Goal: Information Seeking & Learning: Find specific fact

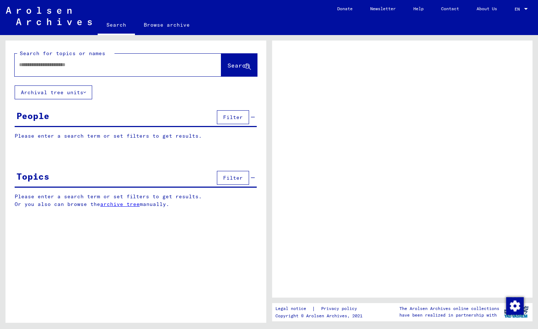
type input "*"
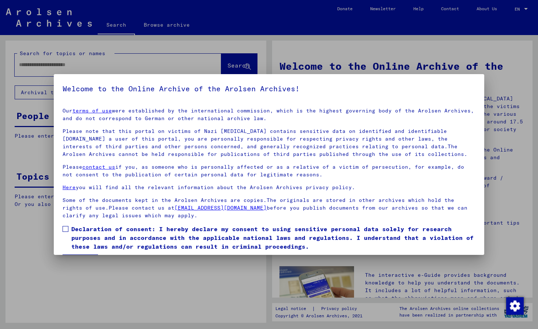
click at [68, 227] on span at bounding box center [65, 229] width 6 height 6
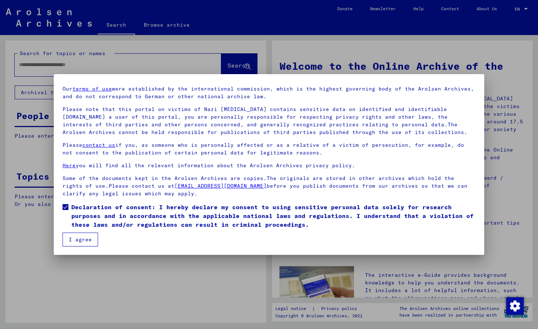
scroll to position [22, 0]
click at [75, 242] on button "I agree" at bounding box center [79, 240] width 35 height 14
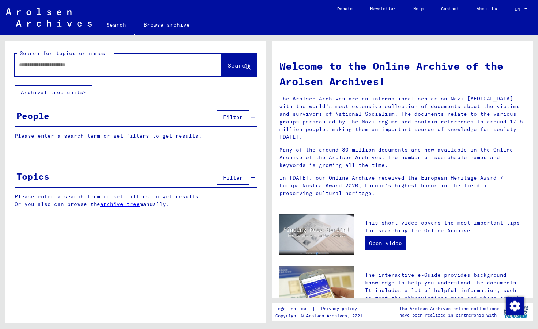
click at [37, 68] on input "text" at bounding box center [109, 65] width 180 height 8
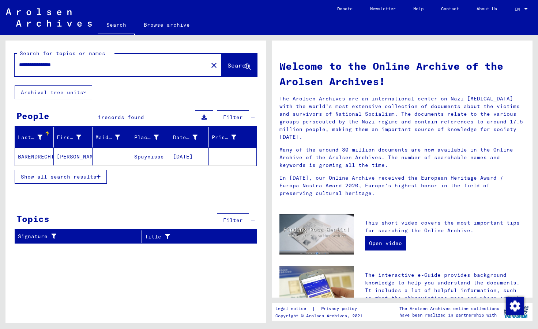
click at [39, 156] on mat-cell "BARENDRECHT" at bounding box center [34, 157] width 39 height 18
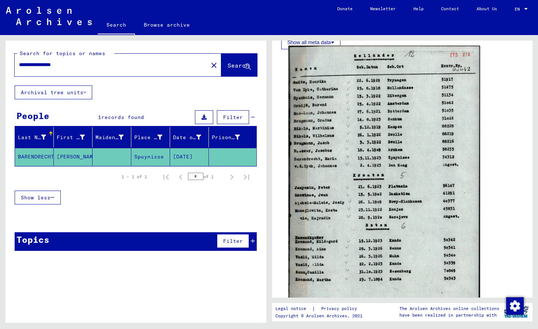
scroll to position [171, 0]
type input "**********"
click at [356, 194] on img at bounding box center [383, 180] width 191 height 268
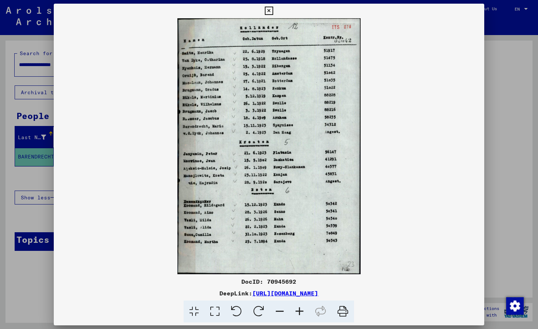
click at [302, 311] on icon at bounding box center [299, 312] width 20 height 22
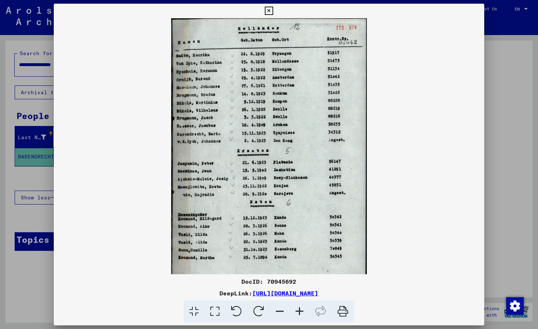
click at [302, 311] on icon at bounding box center [299, 312] width 20 height 22
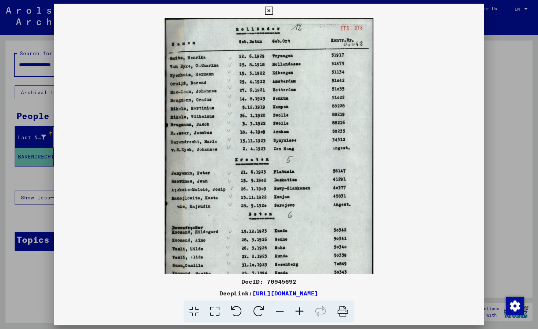
click at [302, 311] on icon at bounding box center [299, 312] width 20 height 22
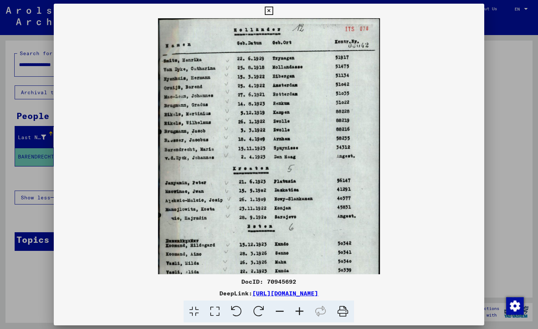
click at [302, 311] on icon at bounding box center [299, 312] width 20 height 22
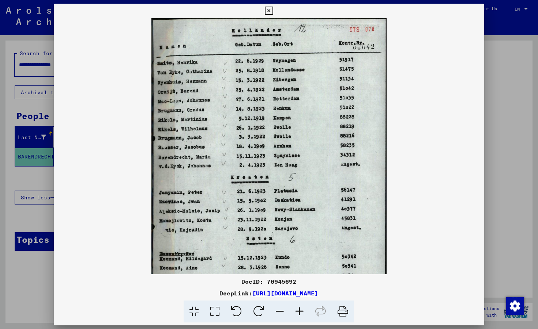
click at [302, 311] on icon at bounding box center [299, 312] width 20 height 22
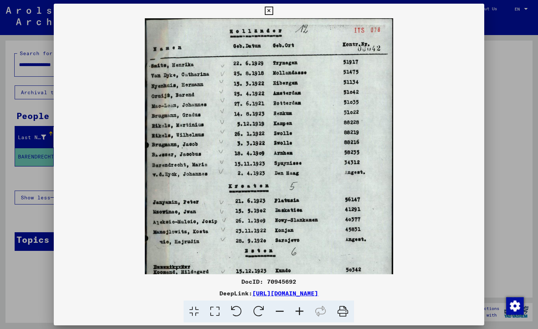
click at [302, 311] on icon at bounding box center [299, 312] width 20 height 22
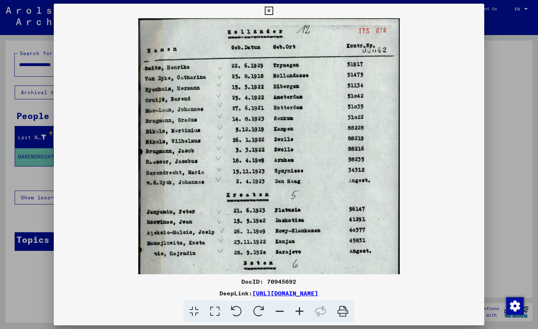
click at [302, 311] on icon at bounding box center [299, 312] width 20 height 22
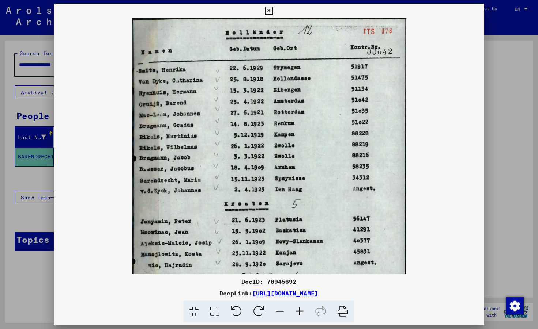
click at [302, 311] on icon at bounding box center [299, 312] width 20 height 22
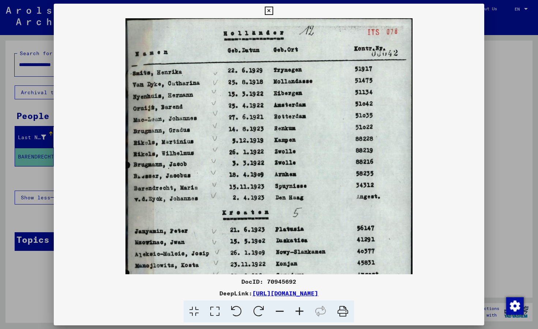
click at [302, 311] on icon at bounding box center [299, 312] width 20 height 22
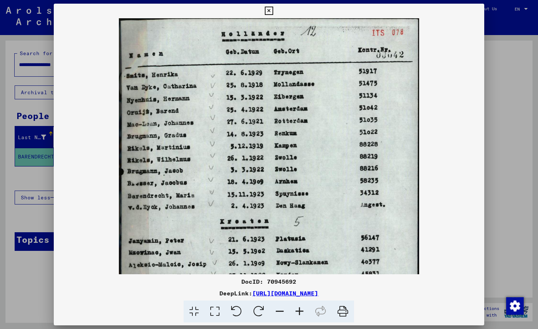
click at [302, 311] on icon at bounding box center [299, 312] width 20 height 22
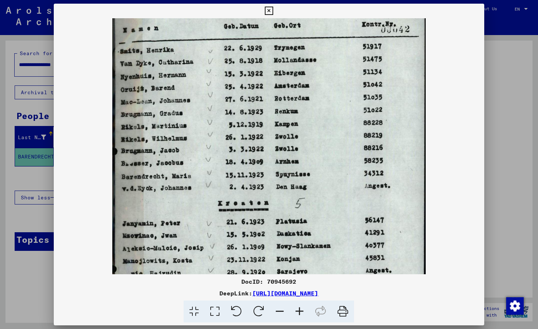
scroll to position [29, 0]
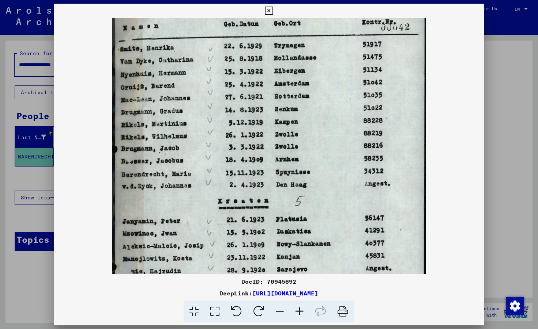
drag, startPoint x: 201, startPoint y: 219, endPoint x: 219, endPoint y: 202, distance: 24.3
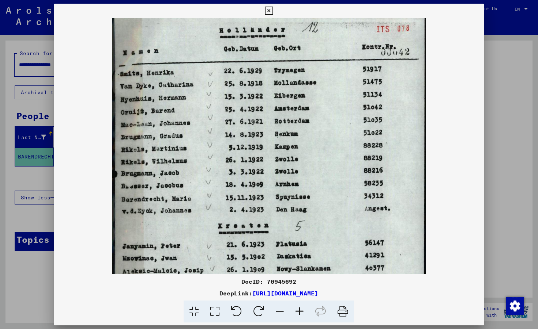
scroll to position [0, 0]
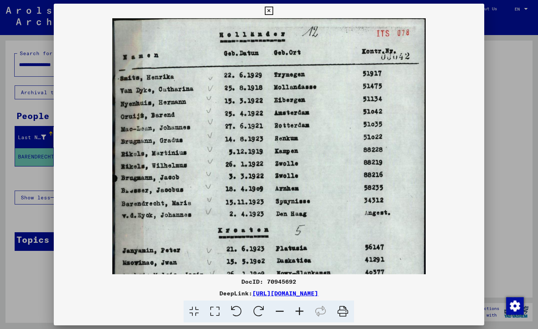
drag, startPoint x: 328, startPoint y: 176, endPoint x: 320, endPoint y: 209, distance: 33.9
click at [282, 311] on icon at bounding box center [280, 312] width 20 height 22
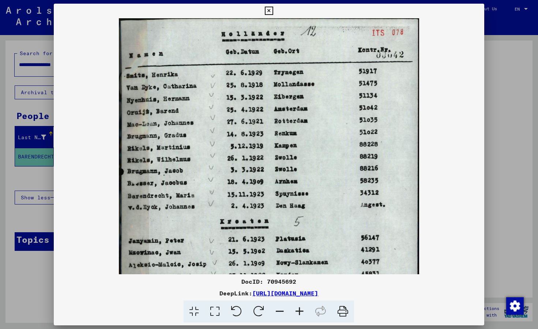
click at [282, 311] on icon at bounding box center [280, 312] width 20 height 22
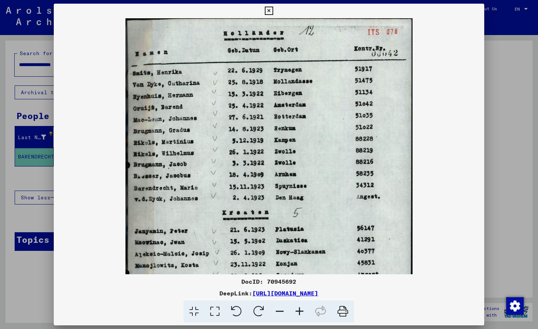
click at [282, 311] on icon at bounding box center [280, 312] width 20 height 22
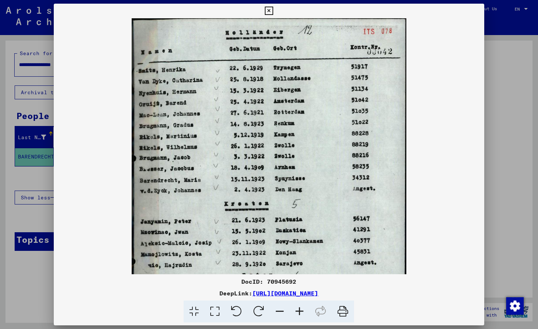
click at [282, 311] on icon at bounding box center [280, 312] width 20 height 22
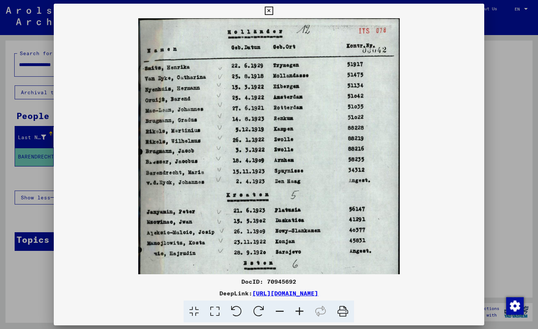
click at [282, 311] on icon at bounding box center [280, 312] width 20 height 22
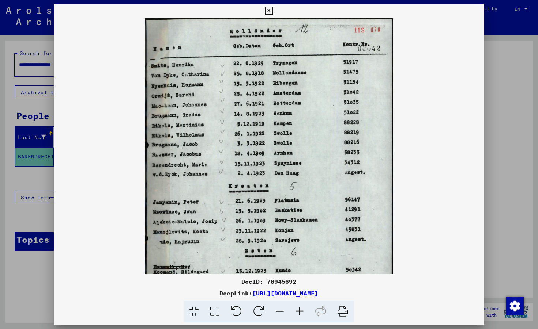
click at [282, 311] on icon at bounding box center [280, 312] width 20 height 22
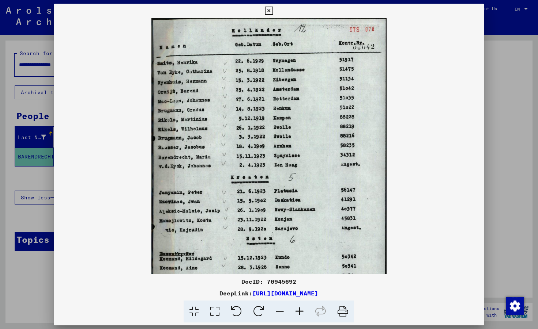
click at [282, 311] on icon at bounding box center [280, 312] width 20 height 22
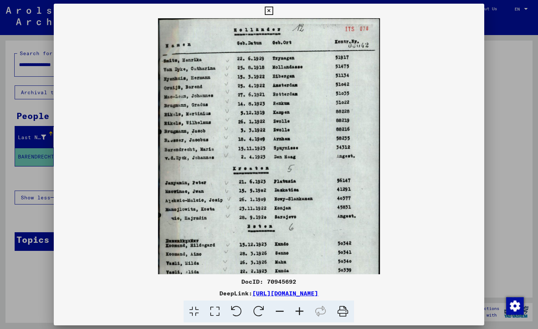
click at [282, 311] on icon at bounding box center [280, 312] width 20 height 22
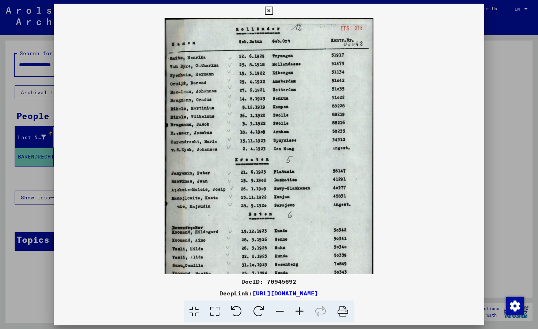
click at [282, 311] on icon at bounding box center [280, 312] width 20 height 22
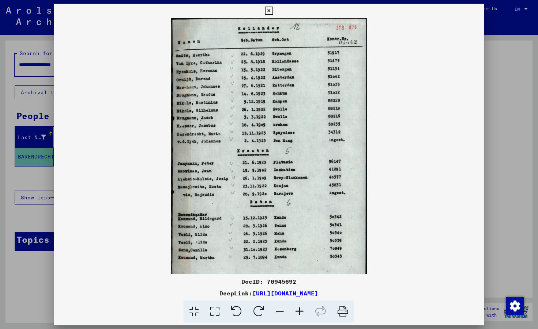
click at [282, 311] on icon at bounding box center [280, 312] width 20 height 22
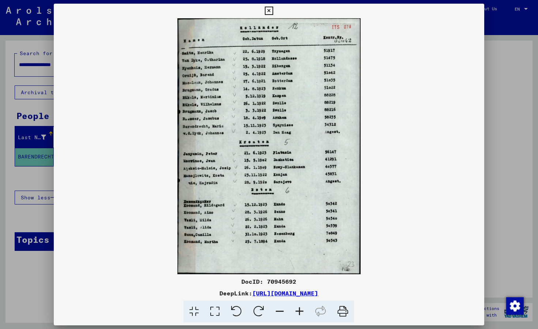
click at [273, 12] on icon at bounding box center [269, 11] width 8 height 9
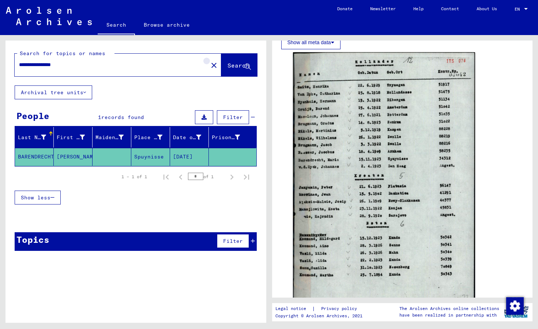
drag, startPoint x: 202, startPoint y: 64, endPoint x: 188, endPoint y: 65, distance: 13.6
click at [209, 65] on mat-icon "close" at bounding box center [213, 65] width 9 height 9
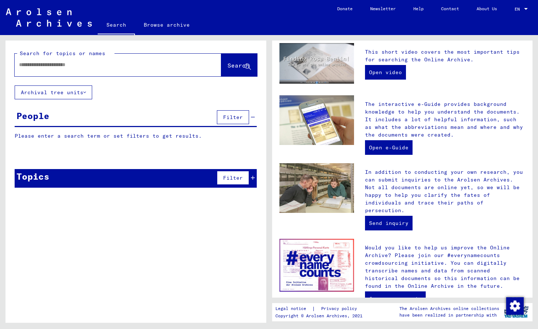
click at [69, 62] on input "text" at bounding box center [109, 65] width 180 height 8
type input "*****"
click at [230, 69] on span "Search" at bounding box center [238, 65] width 22 height 7
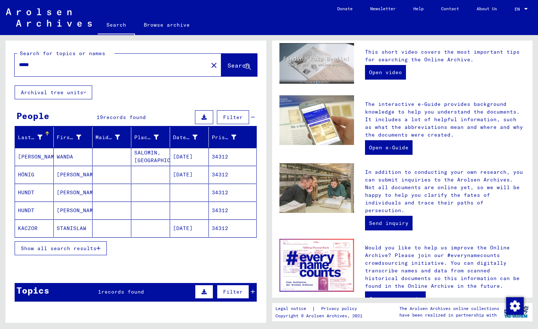
click at [61, 248] on span "Show all search results" at bounding box center [59, 248] width 76 height 7
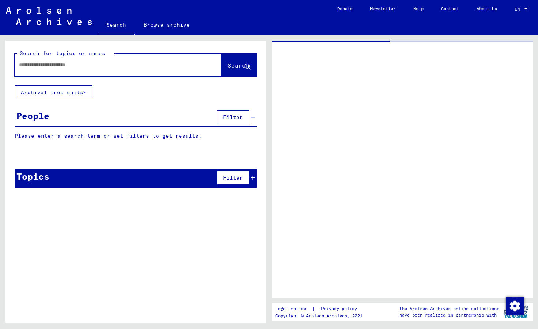
type input "**********"
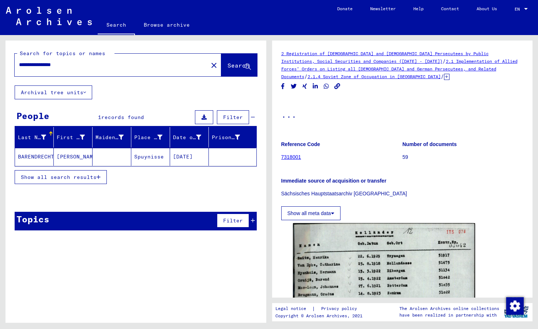
click at [46, 176] on span "Show all search results" at bounding box center [59, 177] width 76 height 7
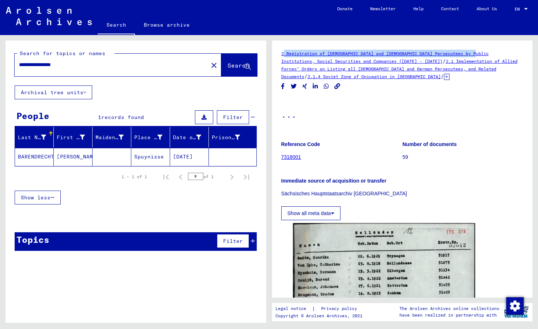
drag, startPoint x: 279, startPoint y: 52, endPoint x: 485, endPoint y: 54, distance: 205.4
click at [485, 54] on yv-its-full-details "2 Registration of [DEMOGRAPHIC_DATA] and [DEMOGRAPHIC_DATA] Persecutees by Publ…" at bounding box center [402, 286] width 261 height 473
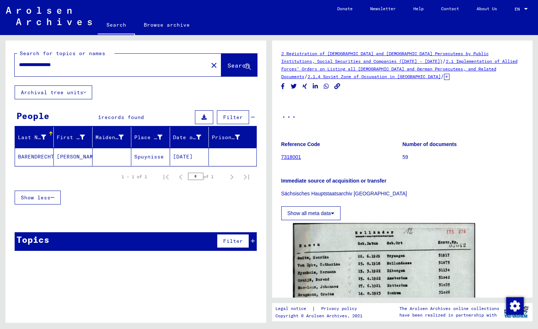
click at [397, 106] on h1 "..." at bounding box center [402, 114] width 242 height 32
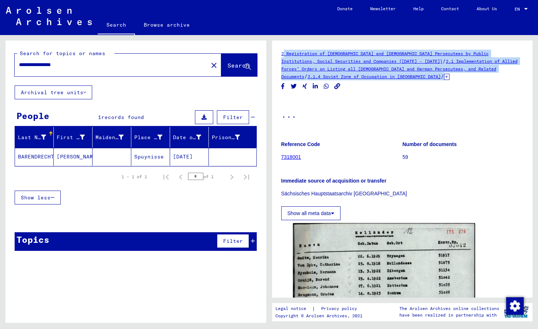
drag, startPoint x: 280, startPoint y: 52, endPoint x: 382, endPoint y: 80, distance: 105.0
click at [382, 80] on yv-its-full-details "2 Registration of [DEMOGRAPHIC_DATA] and [DEMOGRAPHIC_DATA] Persecutees by Publ…" at bounding box center [402, 286] width 261 height 473
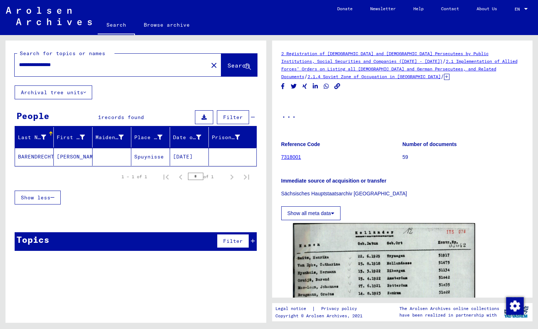
click at [270, 56] on div "2 Registration of [DEMOGRAPHIC_DATA] and [DEMOGRAPHIC_DATA] Persecutees by Publ…" at bounding box center [403, 179] width 269 height 288
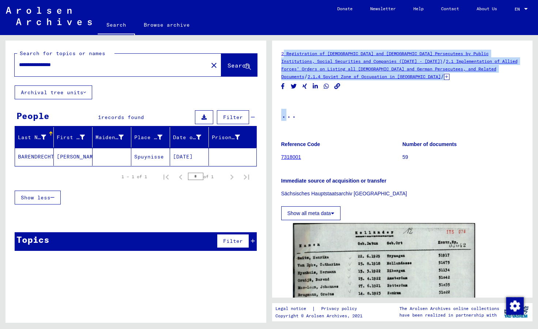
drag, startPoint x: 280, startPoint y: 49, endPoint x: 298, endPoint y: 104, distance: 57.4
click at [298, 104] on div "2 Registration of [DEMOGRAPHIC_DATA] and [DEMOGRAPHIC_DATA] Persecutees by Publ…" at bounding box center [402, 169] width 261 height 257
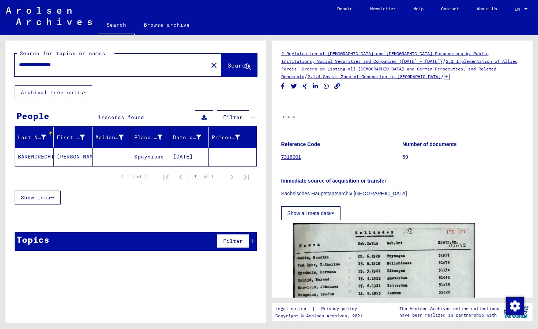
click at [395, 124] on h1 "..." at bounding box center [402, 114] width 242 height 32
drag, startPoint x: 279, startPoint y: 54, endPoint x: 368, endPoint y: 78, distance: 92.4
click at [368, 78] on yv-its-full-details "2 Registration of [DEMOGRAPHIC_DATA] and [DEMOGRAPHIC_DATA] Persecutees by Publ…" at bounding box center [402, 286] width 261 height 473
click at [444, 77] on icon at bounding box center [446, 77] width 5 height 6
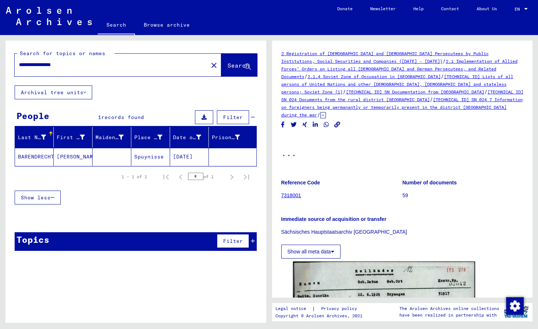
drag, startPoint x: 280, startPoint y: 50, endPoint x: 454, endPoint y: 106, distance: 183.0
click at [455, 106] on yv-its-full-details "2 Registration of [DEMOGRAPHIC_DATA] and [DEMOGRAPHIC_DATA] Persecutees by Publ…" at bounding box center [402, 305] width 261 height 511
copy div "2 Registration of [DEMOGRAPHIC_DATA] and [DEMOGRAPHIC_DATA] Persecutees by Publ…"
click at [391, 136] on h1 "..." at bounding box center [402, 152] width 242 height 32
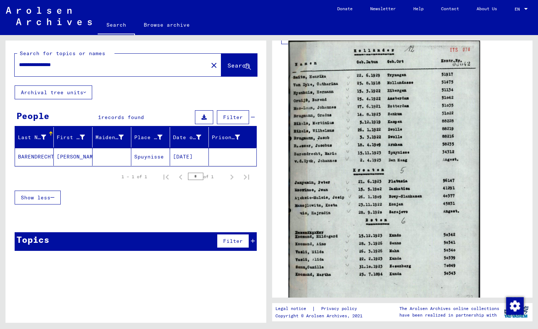
scroll to position [250, 0]
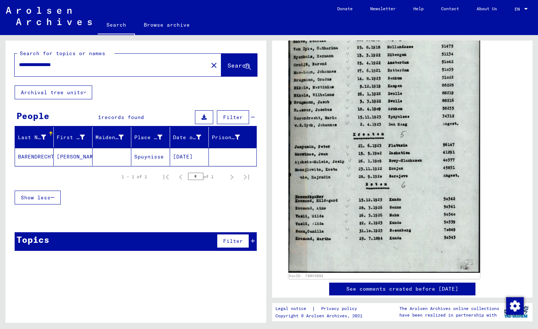
click at [374, 189] on img at bounding box center [383, 139] width 191 height 268
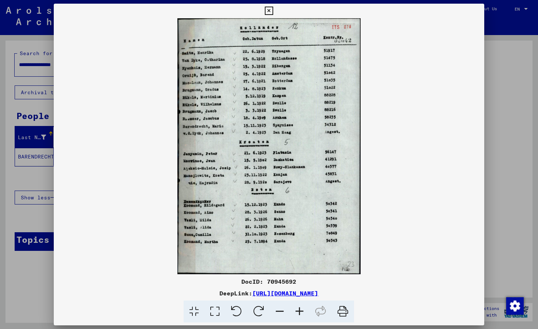
click at [374, 189] on img at bounding box center [269, 146] width 430 height 256
click at [298, 310] on icon at bounding box center [299, 312] width 20 height 22
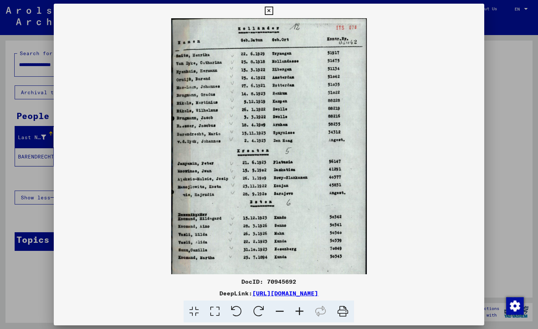
click at [298, 310] on icon at bounding box center [299, 312] width 20 height 22
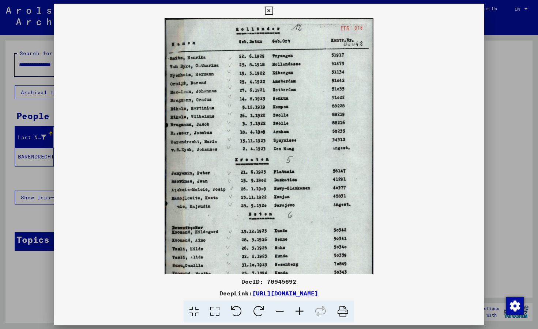
click at [298, 310] on icon at bounding box center [299, 312] width 20 height 22
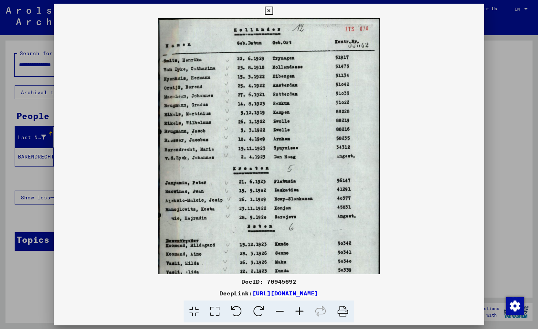
click at [298, 310] on icon at bounding box center [299, 312] width 20 height 22
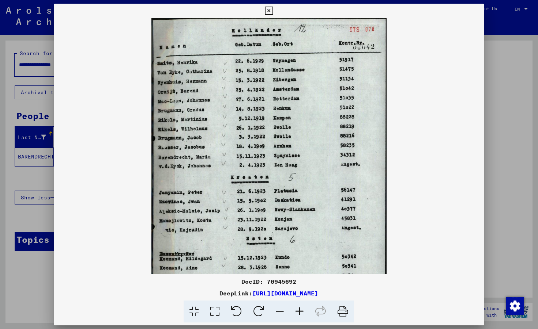
click at [298, 310] on icon at bounding box center [299, 312] width 20 height 22
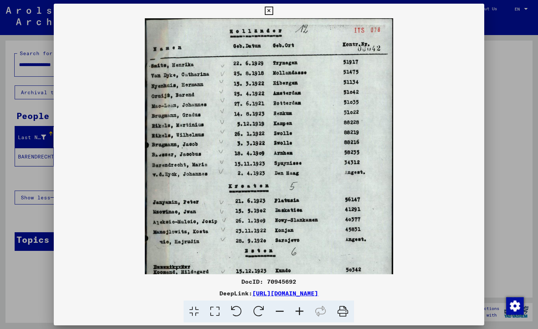
click at [298, 310] on icon at bounding box center [299, 312] width 20 height 22
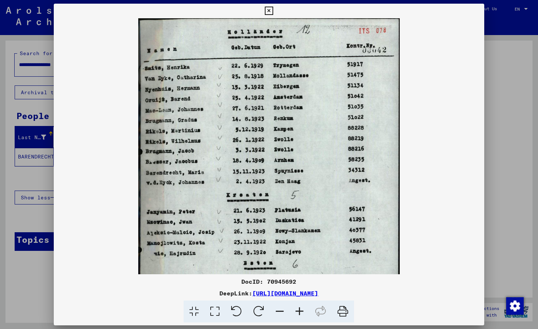
click at [298, 310] on icon at bounding box center [299, 312] width 20 height 22
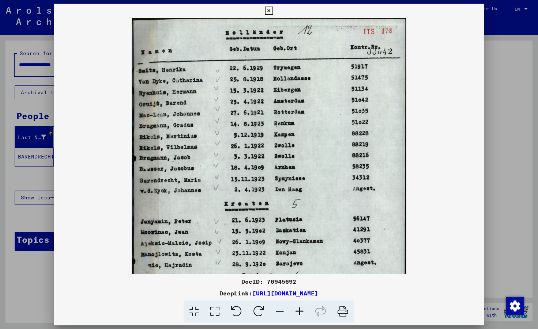
click at [298, 310] on icon at bounding box center [299, 312] width 20 height 22
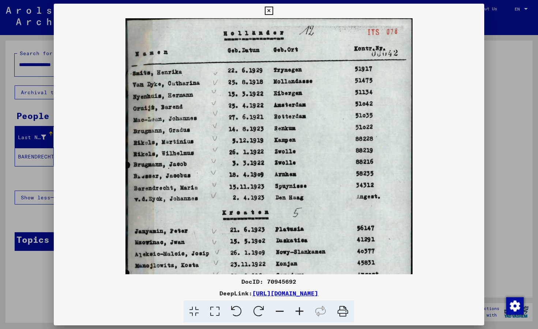
click at [298, 310] on icon at bounding box center [299, 312] width 20 height 22
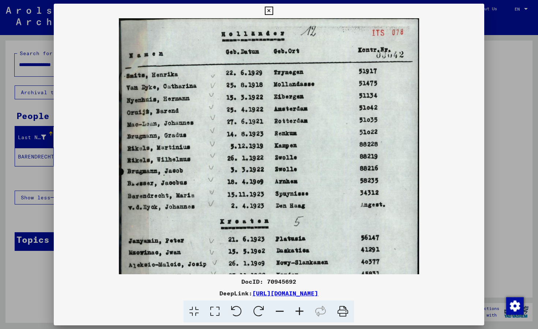
click at [298, 310] on icon at bounding box center [299, 312] width 20 height 22
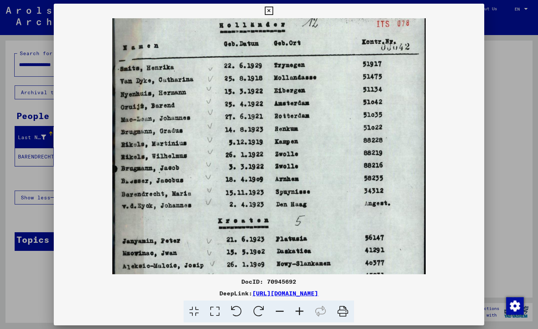
scroll to position [7, 0]
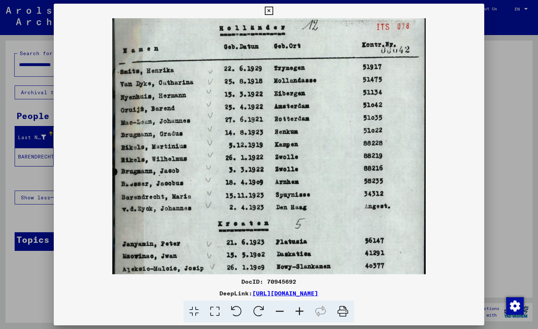
drag, startPoint x: 333, startPoint y: 216, endPoint x: 337, endPoint y: 210, distance: 7.7
click at [273, 9] on icon at bounding box center [269, 11] width 8 height 9
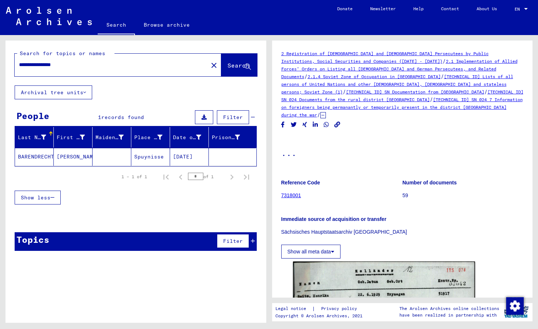
scroll to position [1, 0]
click at [370, 138] on h1 "..." at bounding box center [402, 152] width 242 height 32
click at [344, 50] on link "2 Registration of [DEMOGRAPHIC_DATA] and [DEMOGRAPHIC_DATA] Persecutees by Publ…" at bounding box center [384, 56] width 207 height 13
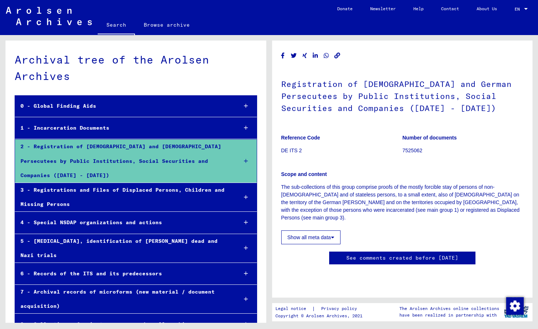
click at [146, 151] on div "2 - Registration of [DEMOGRAPHIC_DATA] and [DEMOGRAPHIC_DATA] Persecutees by Pu…" at bounding box center [123, 161] width 217 height 43
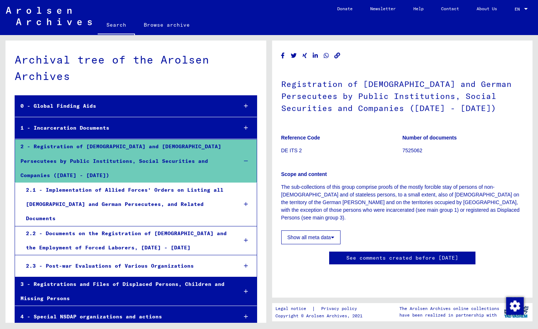
click at [154, 183] on div "2.1 - Implementation of Allied Forces’ Orders on Listing all [DEMOGRAPHIC_DATA]…" at bounding box center [125, 204] width 211 height 43
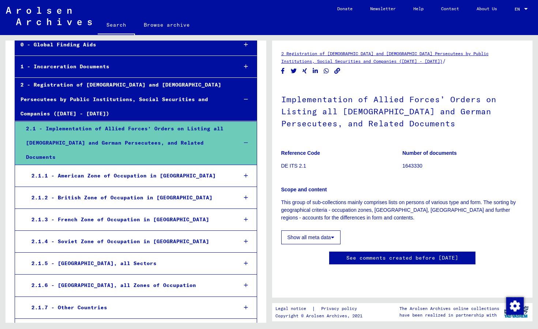
scroll to position [65, 0]
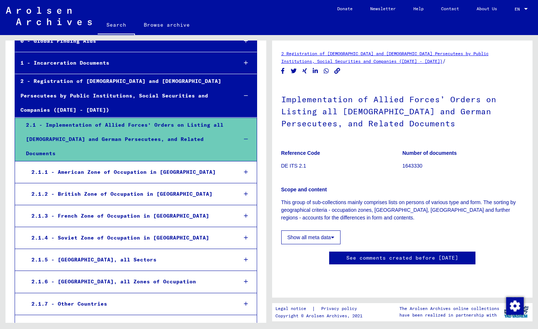
click at [140, 231] on div "2.1.4 - Soviet Zone of Occupation in [GEOGRAPHIC_DATA]" at bounding box center [129, 238] width 206 height 14
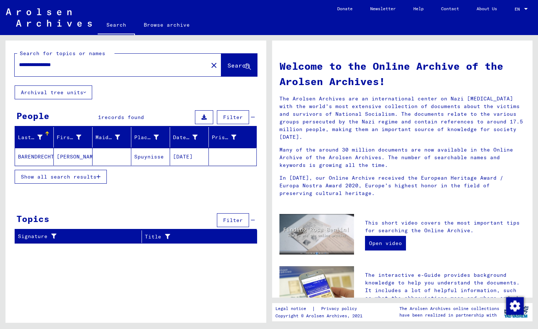
click at [227, 68] on span "Search" at bounding box center [238, 65] width 22 height 7
click at [133, 57] on div "**********" at bounding box center [107, 65] width 185 height 16
click at [125, 62] on input "**********" at bounding box center [109, 65] width 180 height 8
click at [227, 64] on span "Search" at bounding box center [238, 65] width 22 height 7
click at [247, 66] on icon at bounding box center [248, 67] width 6 height 6
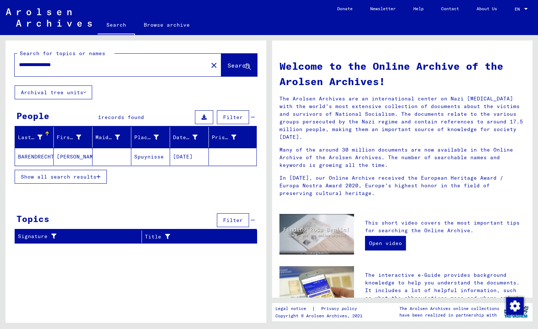
click at [119, 68] on input "**********" at bounding box center [109, 65] width 180 height 8
type input "**********"
click at [34, 158] on mat-cell "BARENDRECHT" at bounding box center [34, 157] width 39 height 18
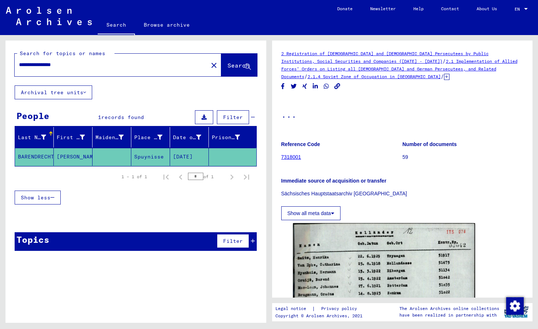
click at [424, 61] on link "2.1 Implementation of Allied Forces’ Orders on Listing all [DEMOGRAPHIC_DATA] a…" at bounding box center [399, 68] width 236 height 21
click at [424, 60] on link "2.1 Implementation of Allied Forces’ Orders on Listing all [DEMOGRAPHIC_DATA] a…" at bounding box center [399, 68] width 236 height 21
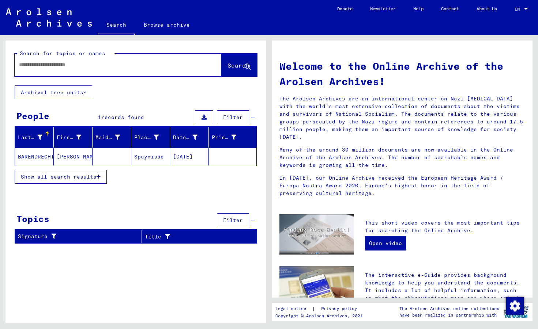
type input "**********"
click at [75, 90] on button "Archival tree units" at bounding box center [53, 93] width 77 height 14
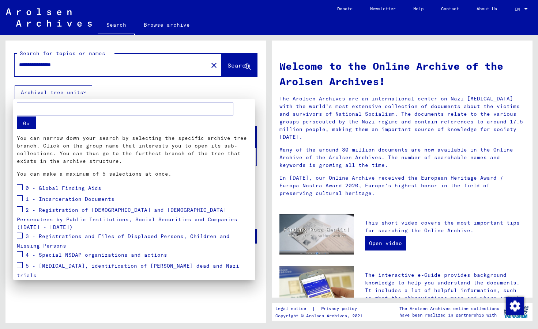
drag, startPoint x: 105, startPoint y: 84, endPoint x: 107, endPoint y: 80, distance: 5.1
click at [105, 84] on div at bounding box center [269, 164] width 538 height 329
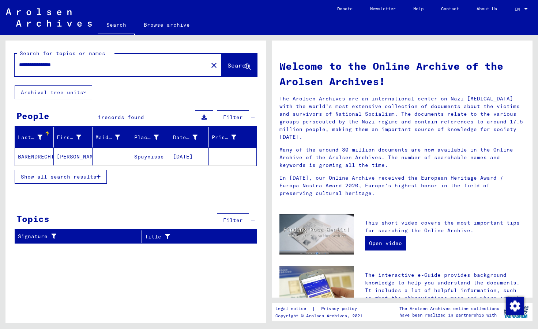
click at [107, 71] on div "**********" at bounding box center [107, 65] width 185 height 16
click at [107, 67] on input "**********" at bounding box center [109, 65] width 180 height 8
click at [230, 65] on span "Search" at bounding box center [238, 65] width 22 height 7
click at [245, 65] on icon at bounding box center [248, 67] width 6 height 6
click at [125, 70] on div "**********" at bounding box center [107, 65] width 185 height 16
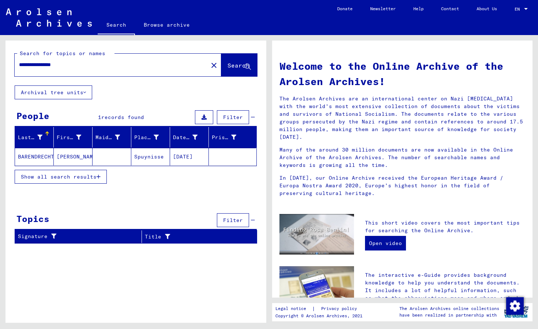
click at [104, 62] on input "**********" at bounding box center [109, 65] width 180 height 8
click at [94, 67] on input "**********" at bounding box center [109, 65] width 180 height 8
